Goal: Task Accomplishment & Management: Manage account settings

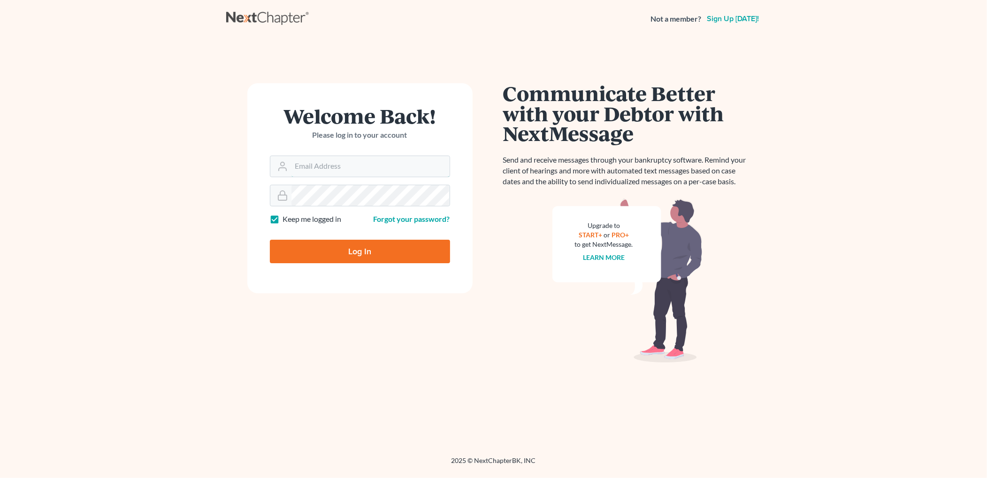
type input "[PERSON_NAME][EMAIL_ADDRESS][DOMAIN_NAME]"
click at [404, 245] on input "Log In" at bounding box center [360, 250] width 180 height 23
type input "Thinking..."
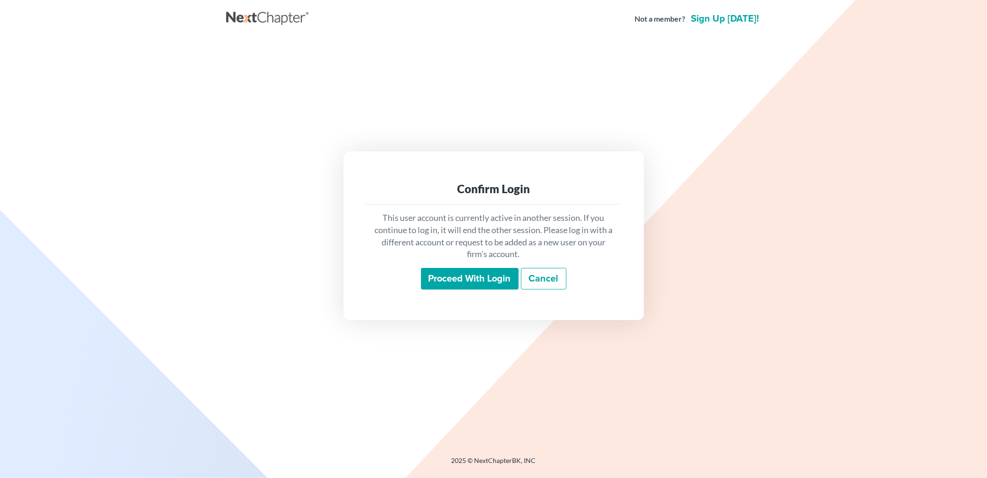
click at [471, 283] on input "Proceed with login" at bounding box center [470, 279] width 98 height 22
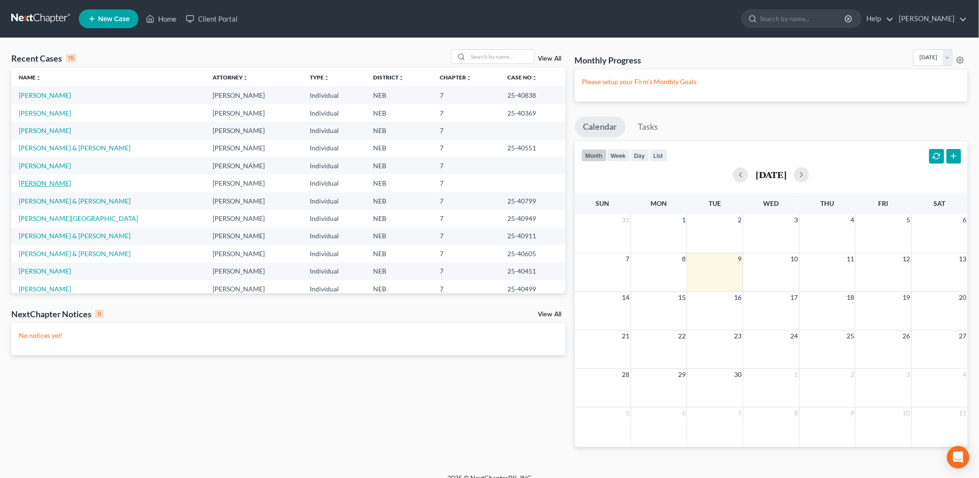
click at [29, 182] on link "[PERSON_NAME]" at bounding box center [45, 183] width 52 height 8
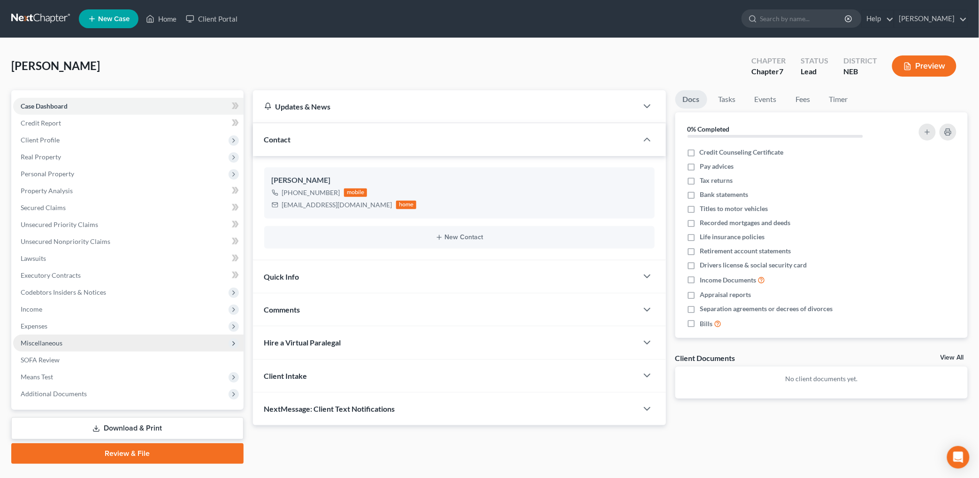
click at [43, 347] on span "Miscellaneous" at bounding box center [128, 342] width 231 height 17
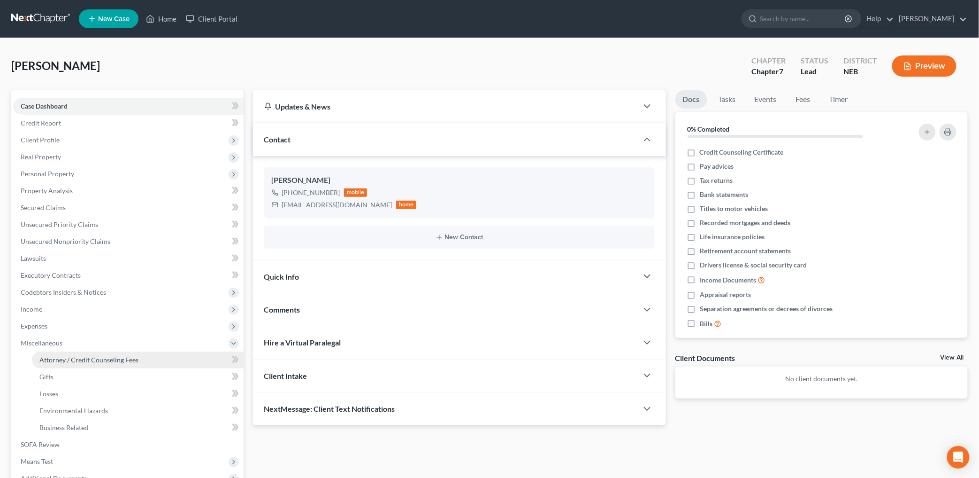
click at [94, 354] on link "Attorney / Credit Counseling Fees" at bounding box center [138, 359] width 212 height 17
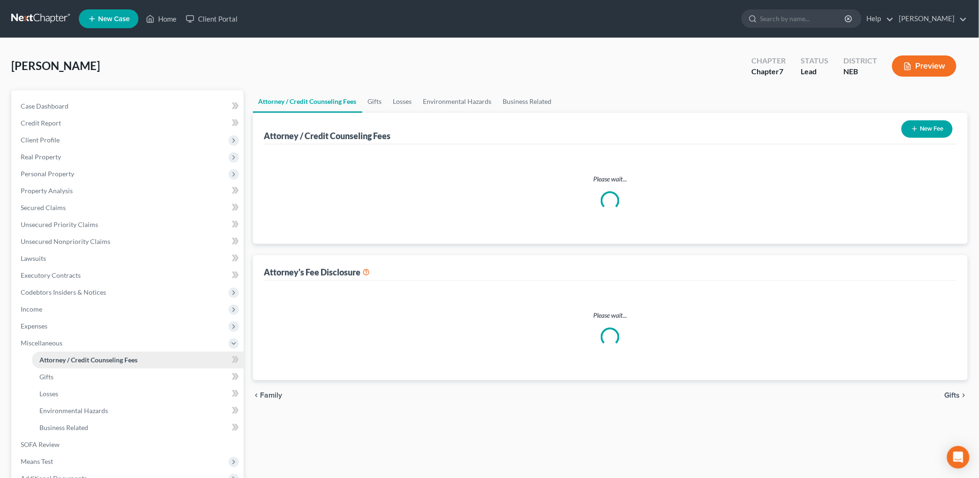
select select "0"
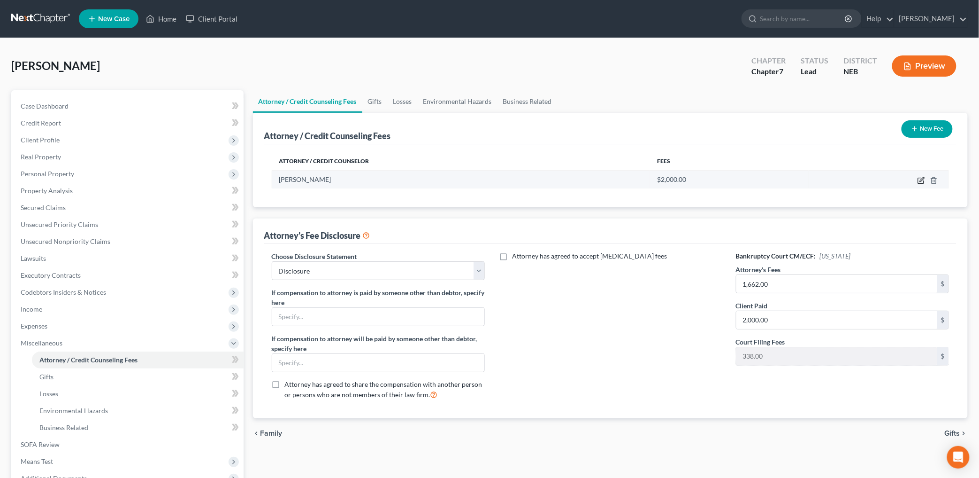
click at [919, 178] on icon "button" at bounding box center [921, 181] width 6 height 6
select select "30"
